Goal: Transaction & Acquisition: Purchase product/service

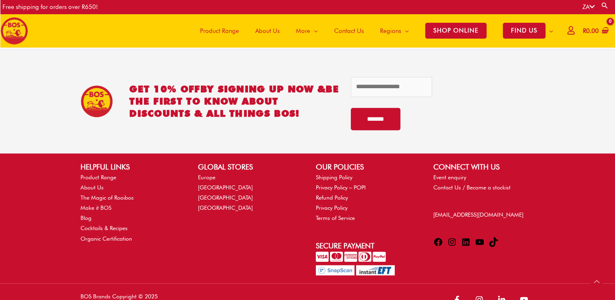
scroll to position [1236, 0]
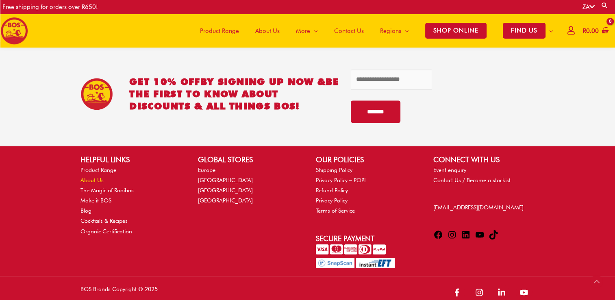
click at [90, 177] on link "About Us" at bounding box center [92, 180] width 23 height 7
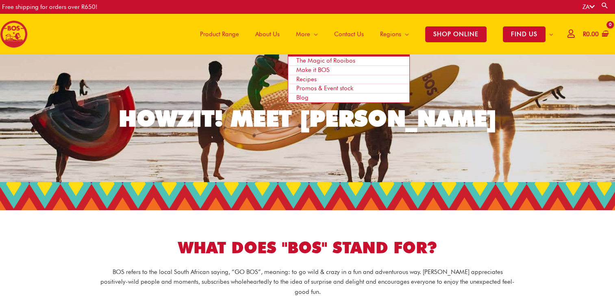
click at [299, 71] on span "Make it BOS" at bounding box center [312, 69] width 33 height 7
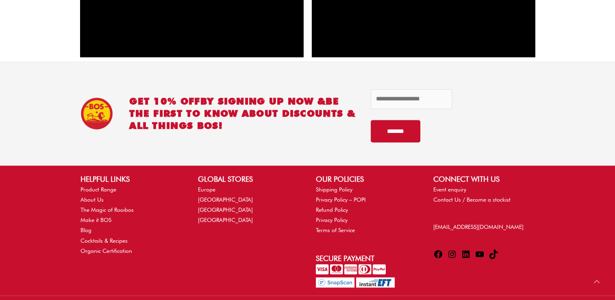
scroll to position [1148, 0]
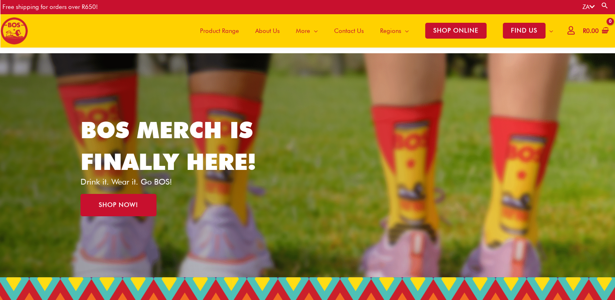
scroll to position [41, 0]
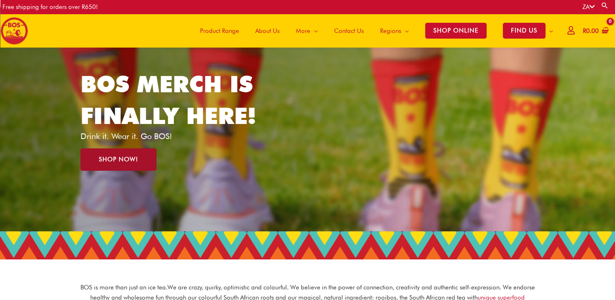
click at [123, 161] on span "SHOP NOW!" at bounding box center [118, 160] width 39 height 6
